Goal: Information Seeking & Learning: Learn about a topic

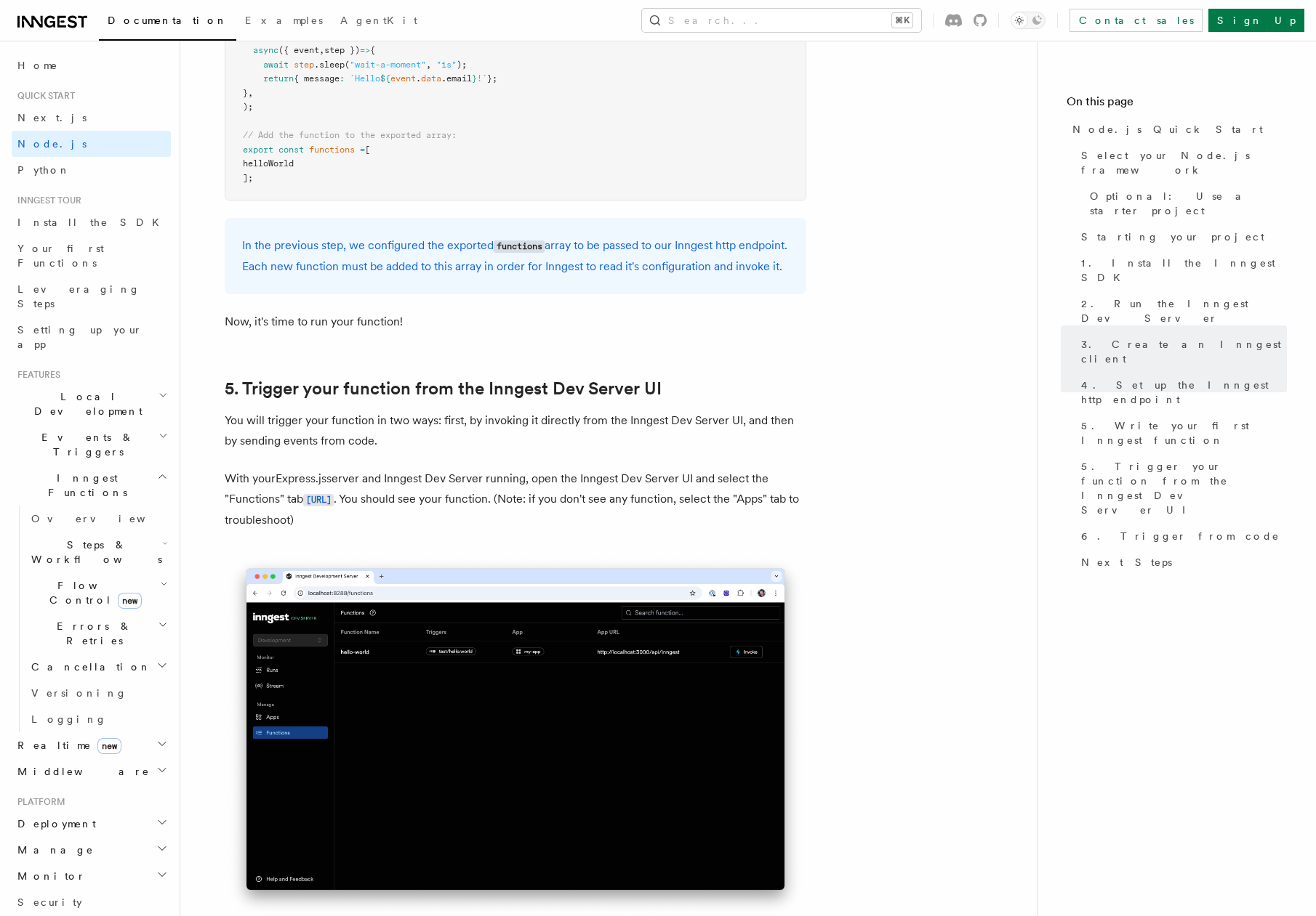
click at [64, 620] on span "Errors & Retries" at bounding box center [92, 634] width 133 height 29
click at [94, 781] on span "Inngest errors" at bounding box center [103, 786] width 117 height 11
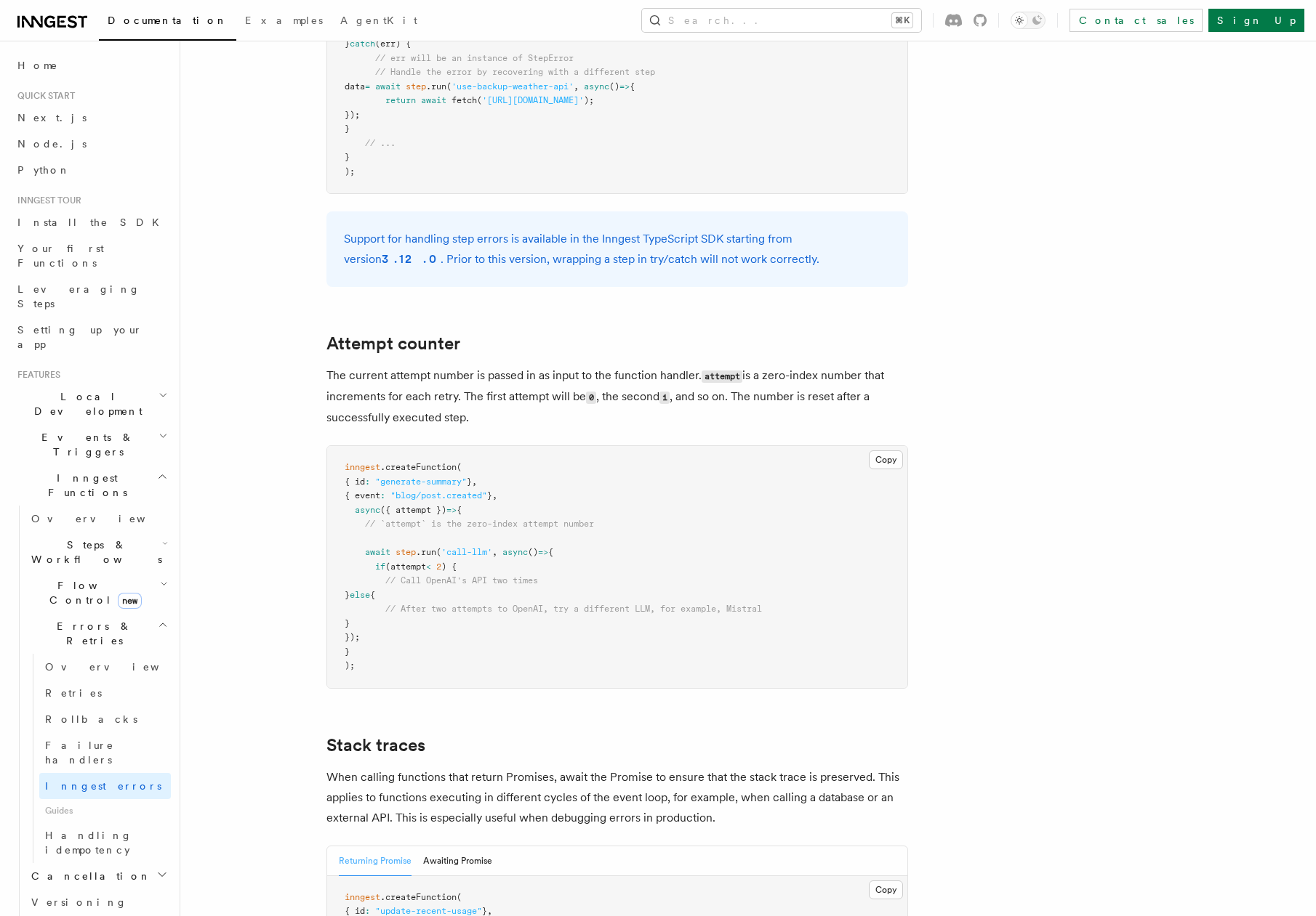
scroll to position [2664, 0]
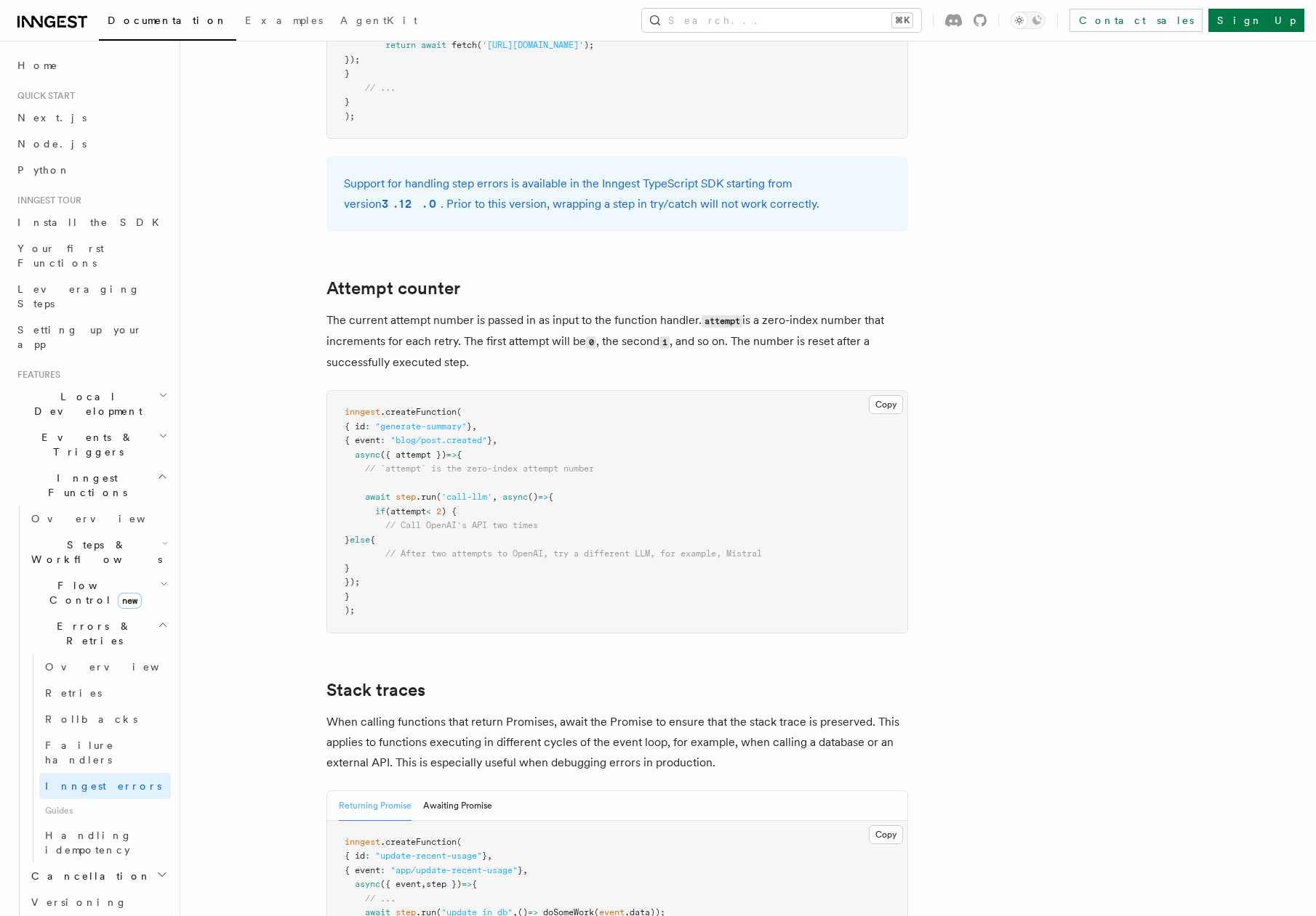
click at [90, 538] on span "Steps & Workflows" at bounding box center [94, 552] width 136 height 29
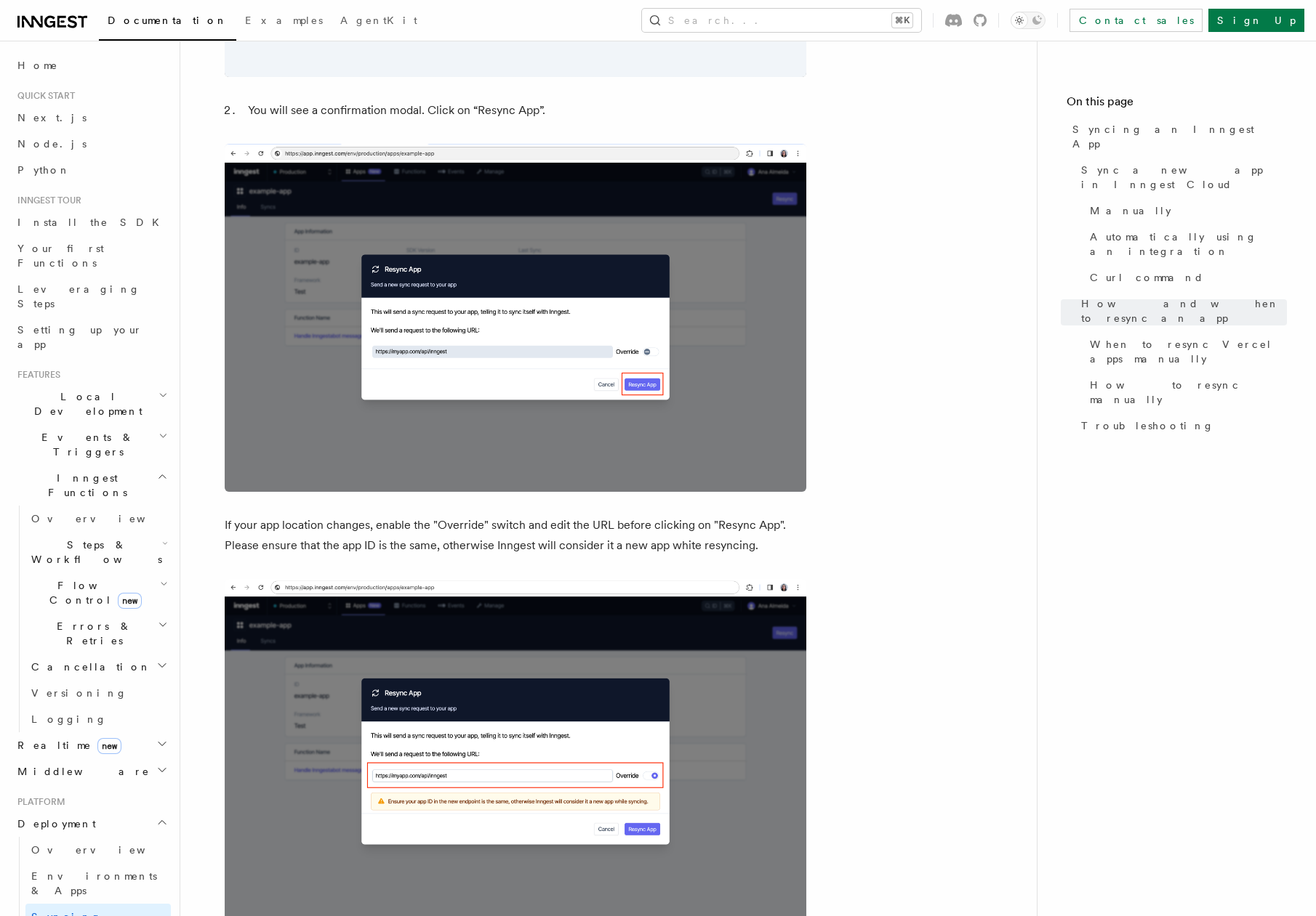
scroll to position [3457, 0]
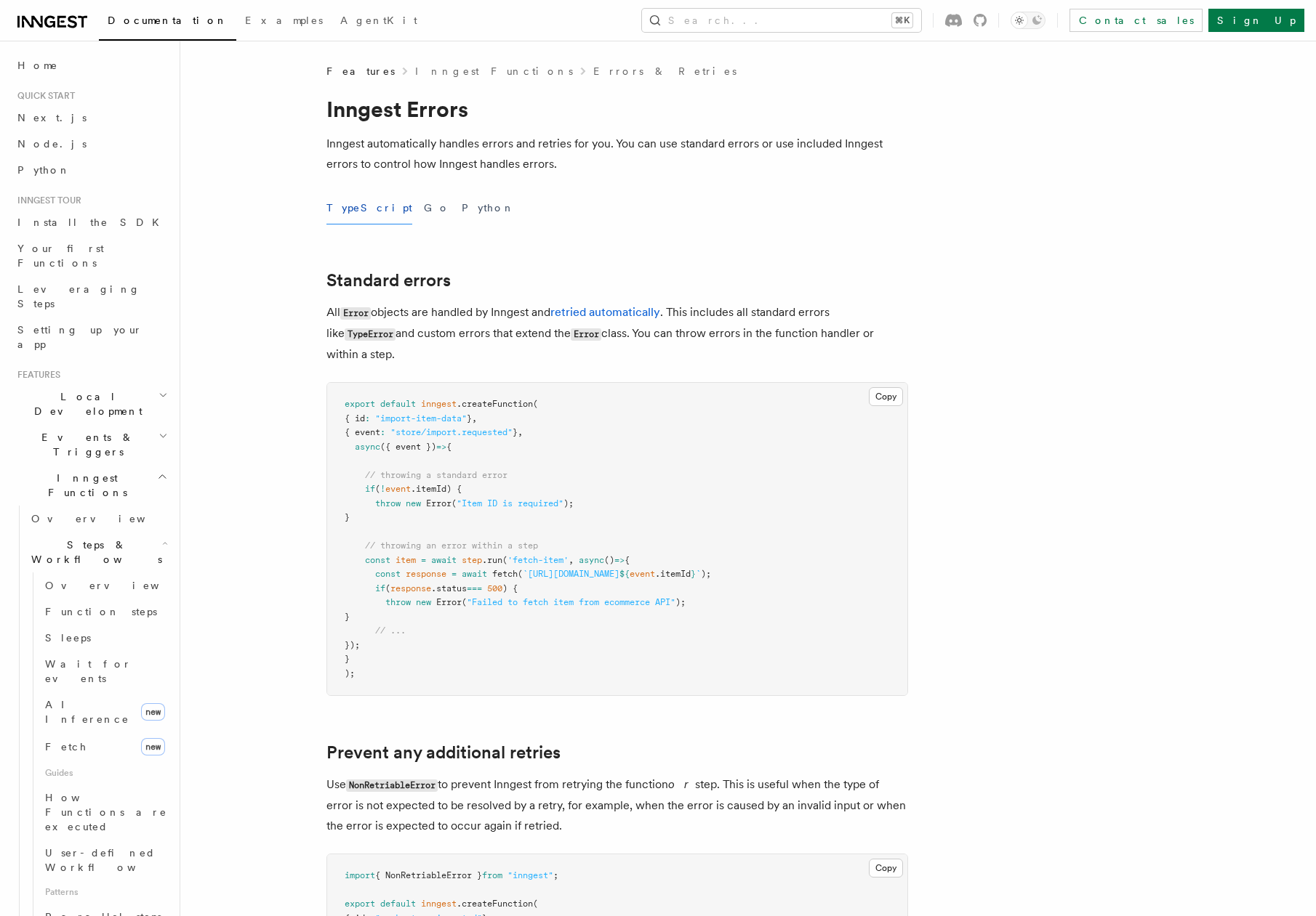
scroll to position [2664, 0]
